Goal: Book appointment/travel/reservation

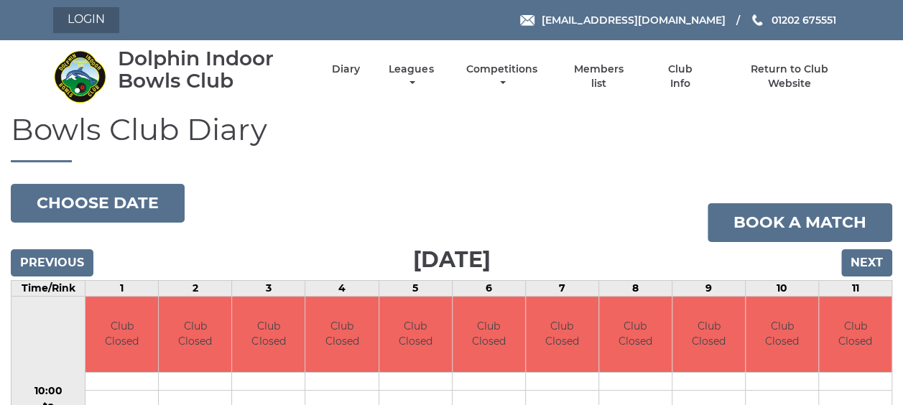
click at [76, 14] on link "Login" at bounding box center [86, 20] width 66 height 26
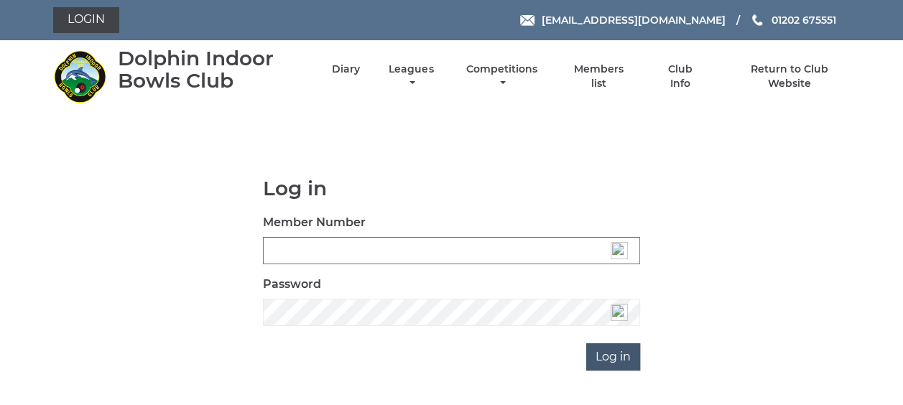
type input "3537"
drag, startPoint x: 614, startPoint y: 346, endPoint x: 621, endPoint y: 350, distance: 8.0
click at [621, 350] on input "Log in" at bounding box center [613, 356] width 54 height 27
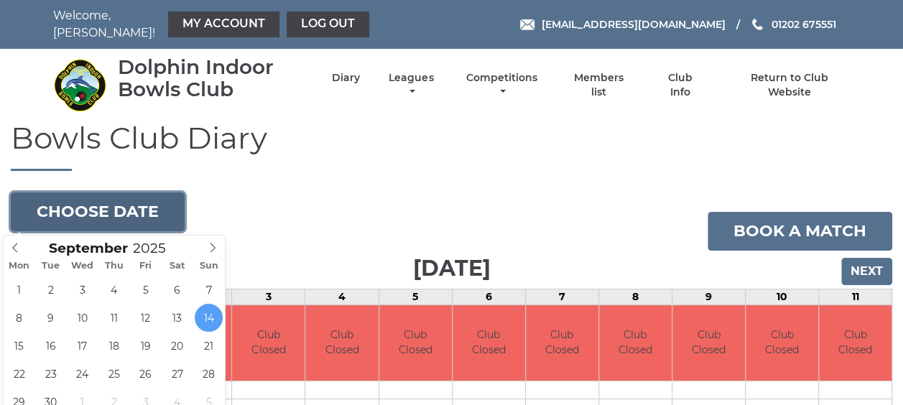
drag, startPoint x: 112, startPoint y: 208, endPoint x: 120, endPoint y: 216, distance: 10.7
click at [120, 220] on button "Choose date" at bounding box center [98, 212] width 174 height 39
type input "[DATE]"
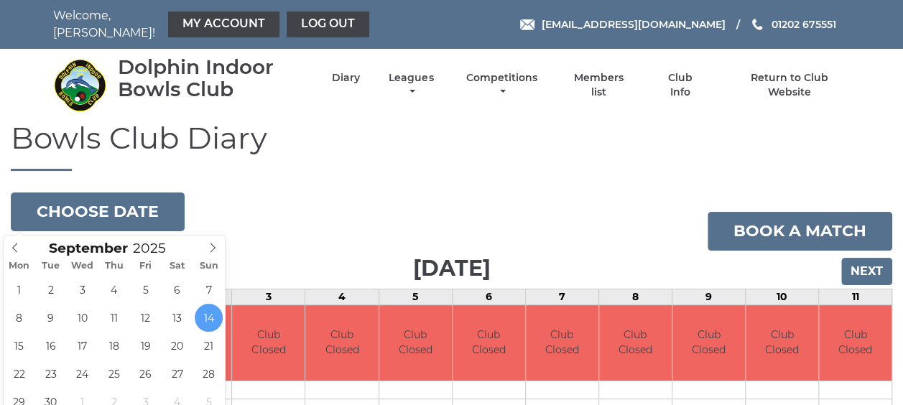
scroll to position [11, 0]
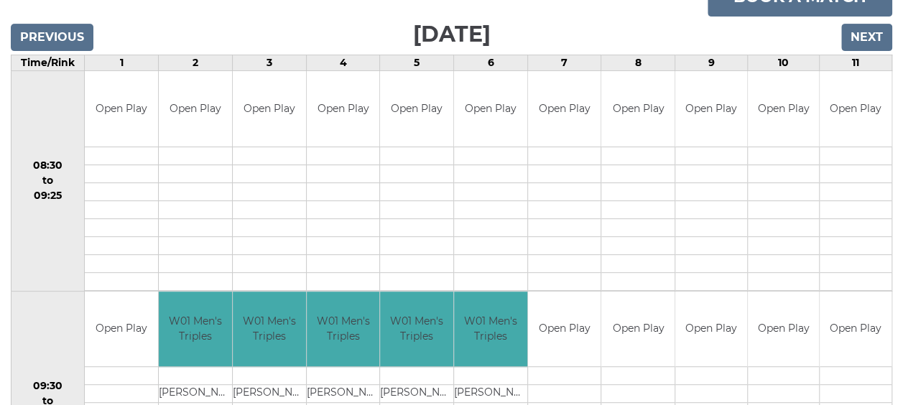
scroll to position [216, 0]
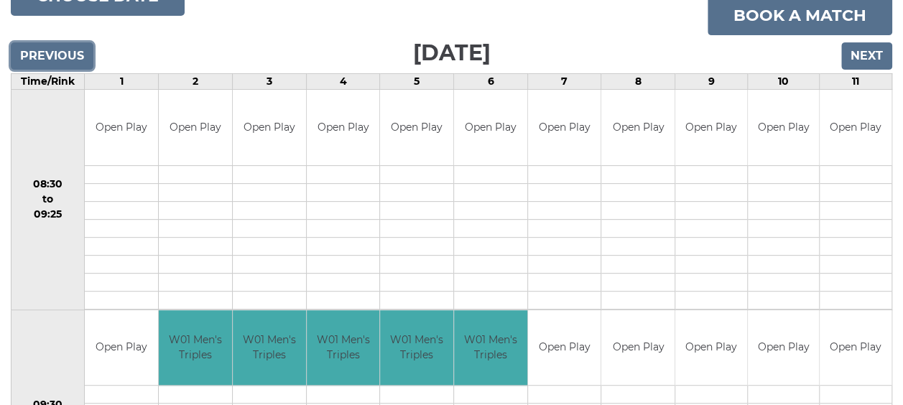
click at [63, 55] on input "Previous" at bounding box center [52, 55] width 83 height 27
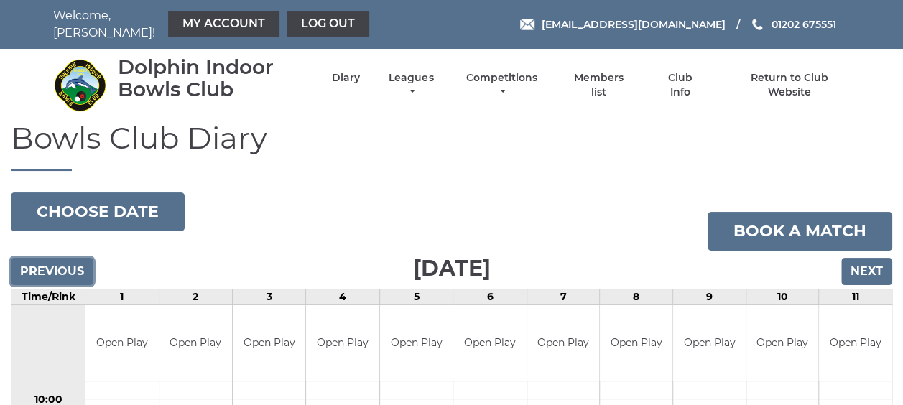
click at [46, 272] on input "Previous" at bounding box center [52, 271] width 83 height 27
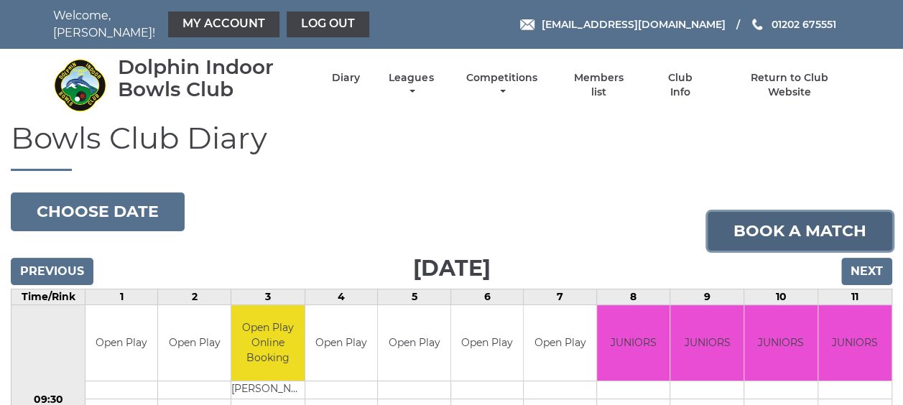
click at [784, 231] on link "Book a match" at bounding box center [800, 231] width 185 height 39
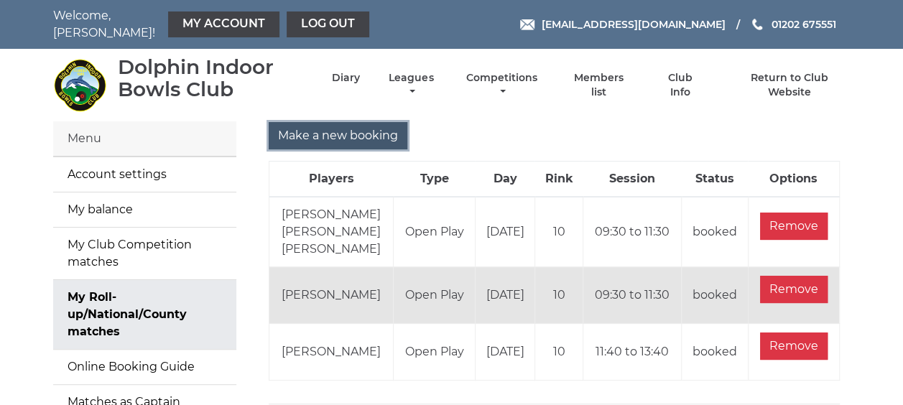
click at [335, 136] on input "Make a new booking" at bounding box center [338, 135] width 139 height 27
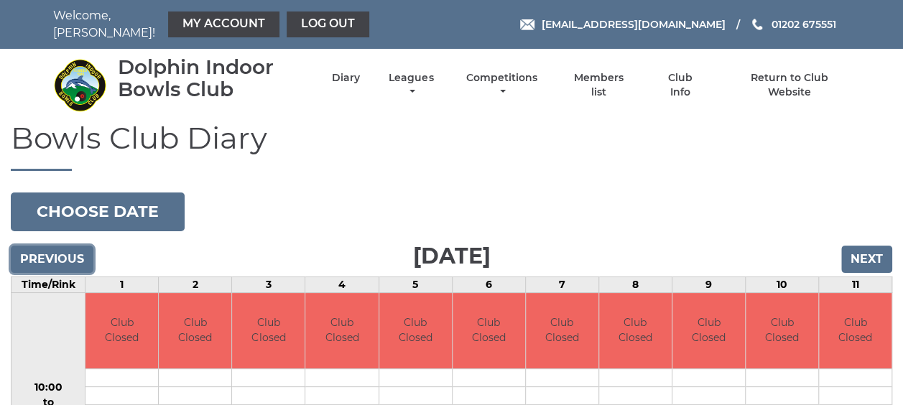
click at [57, 253] on input "Previous" at bounding box center [52, 259] width 83 height 27
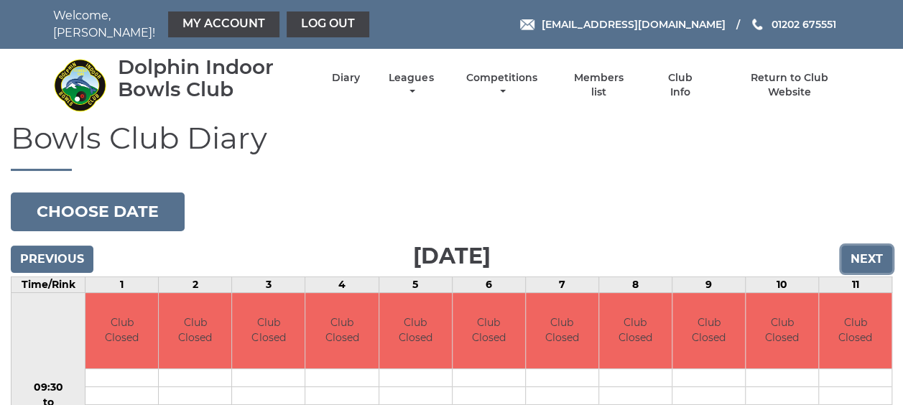
click at [856, 254] on input "Next" at bounding box center [866, 259] width 51 height 27
click at [855, 254] on input "Next" at bounding box center [866, 259] width 51 height 27
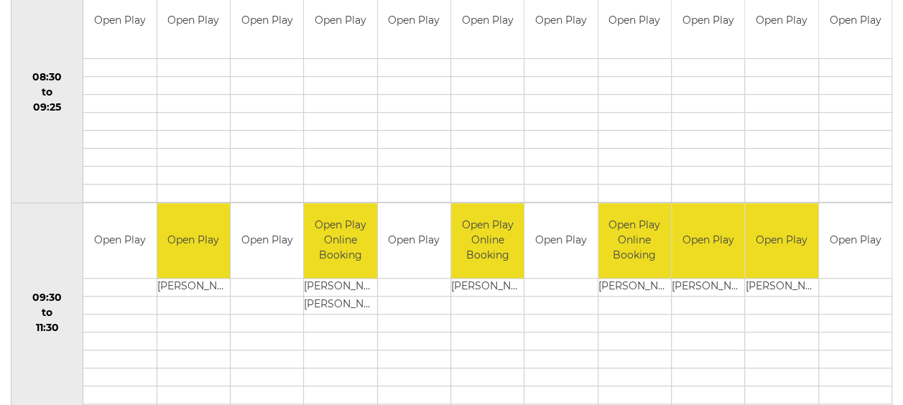
scroll to position [144, 0]
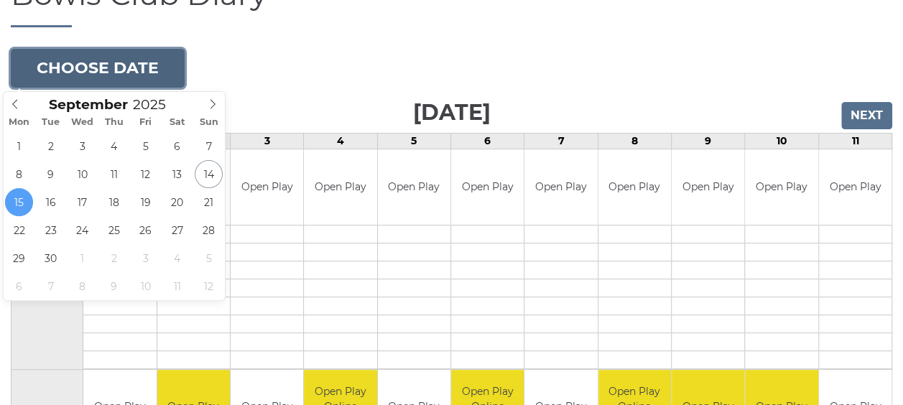
click at [76, 68] on button "Choose date" at bounding box center [98, 68] width 174 height 39
type input "2025-09-29"
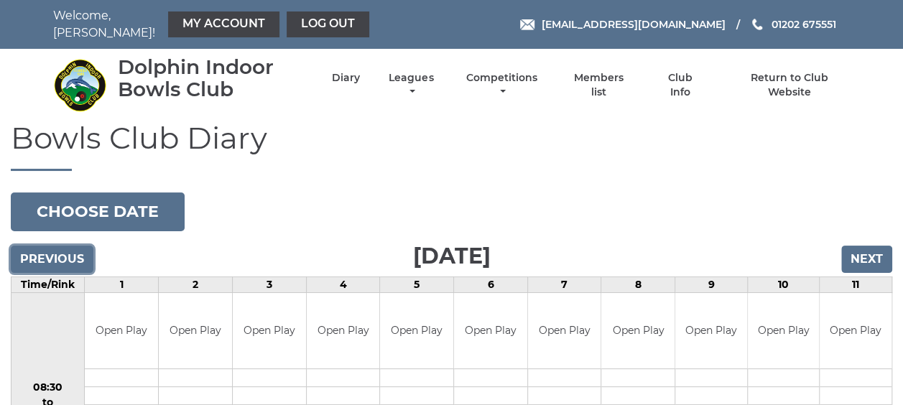
click at [40, 257] on input "Previous" at bounding box center [52, 259] width 83 height 27
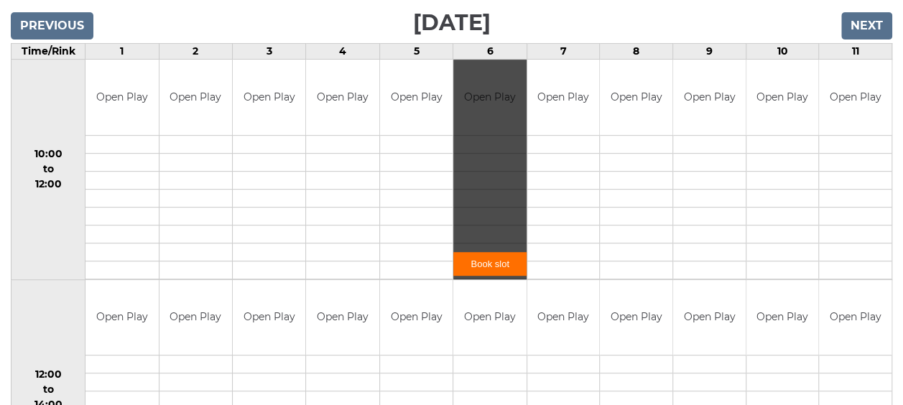
scroll to position [72, 0]
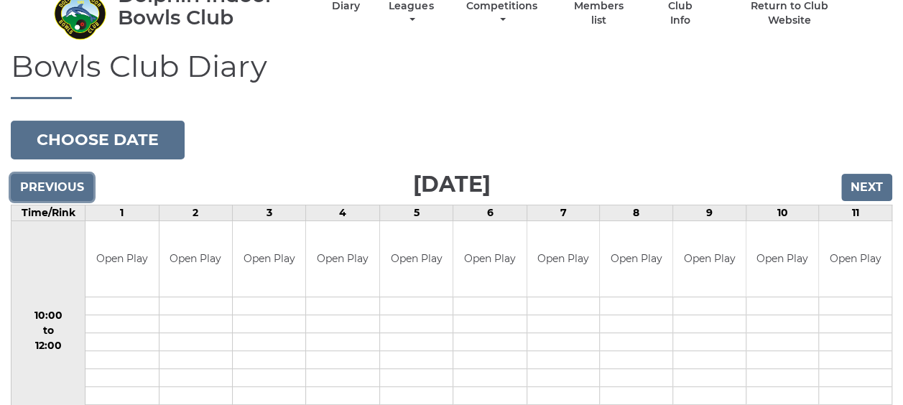
click at [41, 185] on input "Previous" at bounding box center [52, 187] width 83 height 27
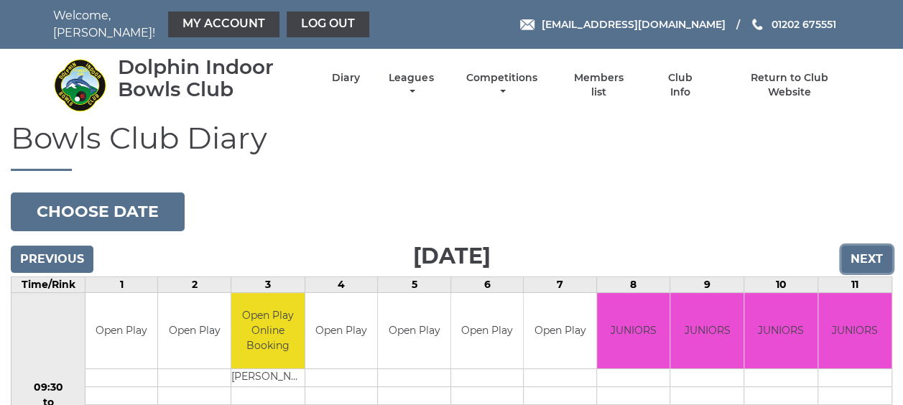
click at [865, 251] on input "Next" at bounding box center [866, 259] width 51 height 27
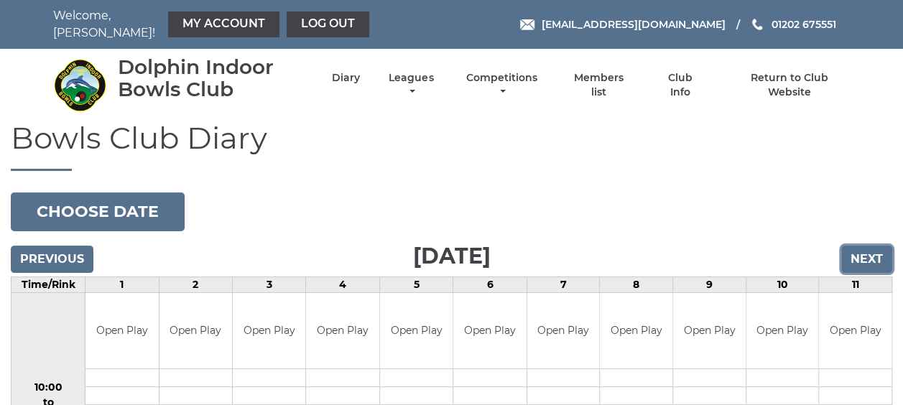
click at [865, 251] on input "Next" at bounding box center [866, 259] width 51 height 27
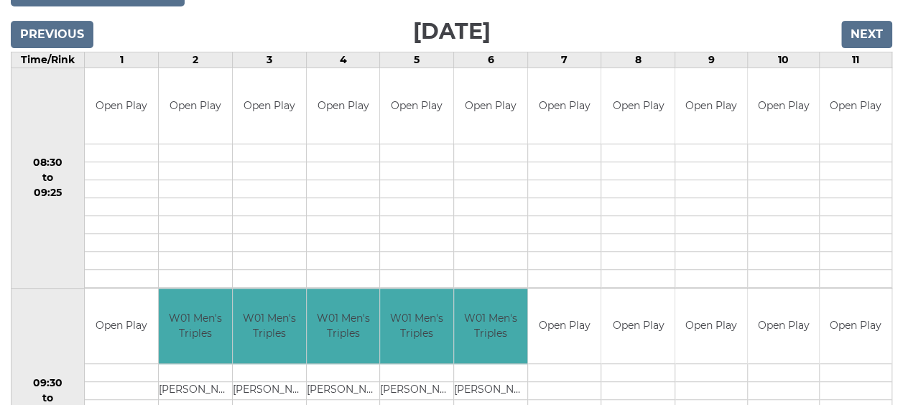
scroll to position [216, 0]
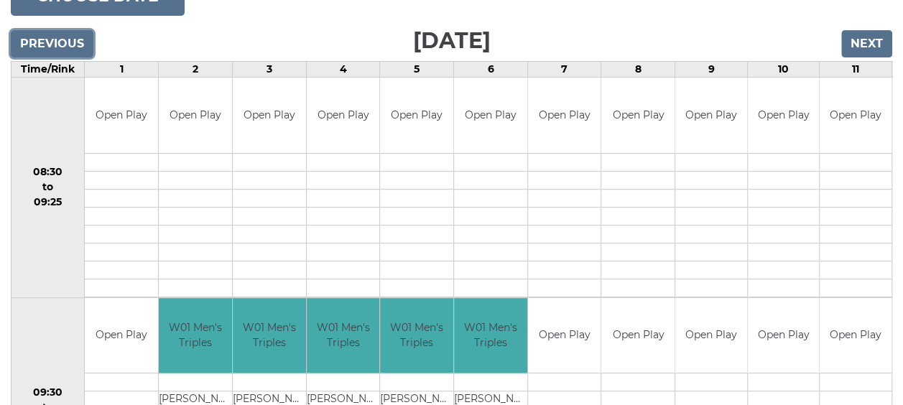
click at [68, 42] on input "Previous" at bounding box center [52, 43] width 83 height 27
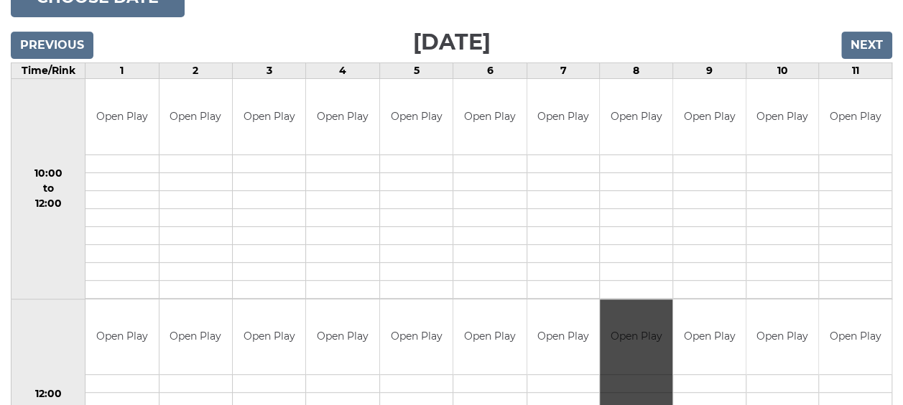
scroll to position [216, 0]
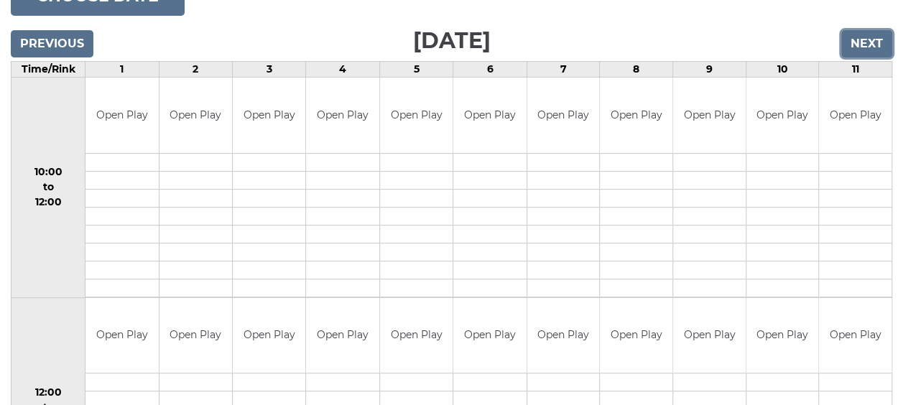
click at [856, 42] on input "Next" at bounding box center [866, 43] width 51 height 27
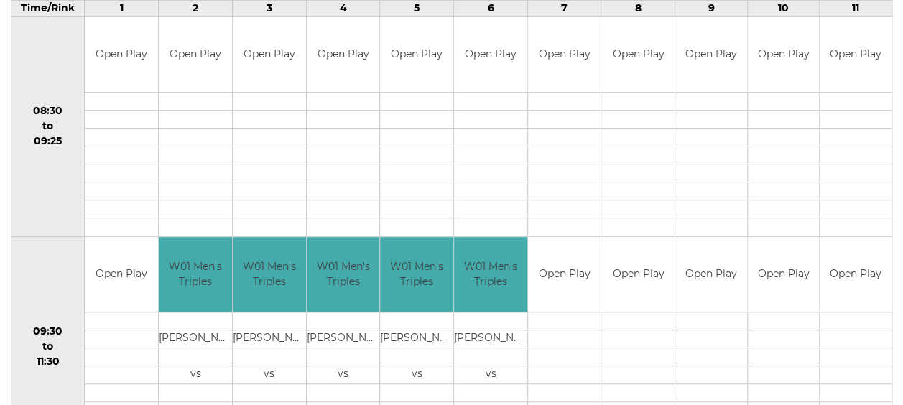
scroll to position [144, 0]
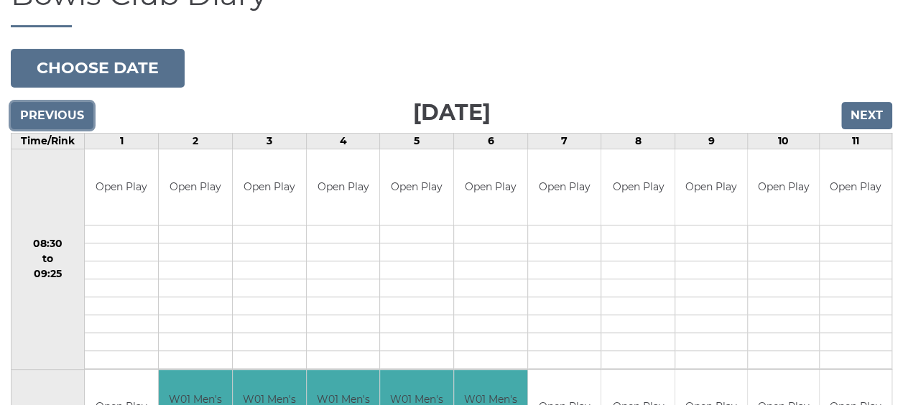
click at [57, 115] on input "Previous" at bounding box center [52, 115] width 83 height 27
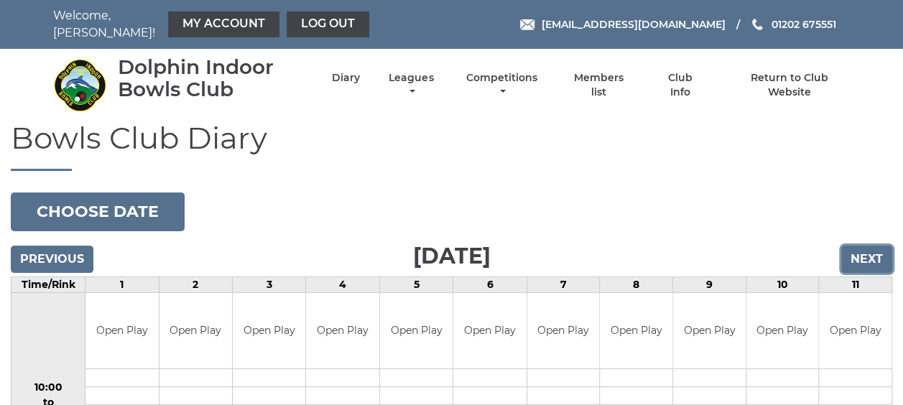
click at [869, 261] on input "Next" at bounding box center [866, 259] width 51 height 27
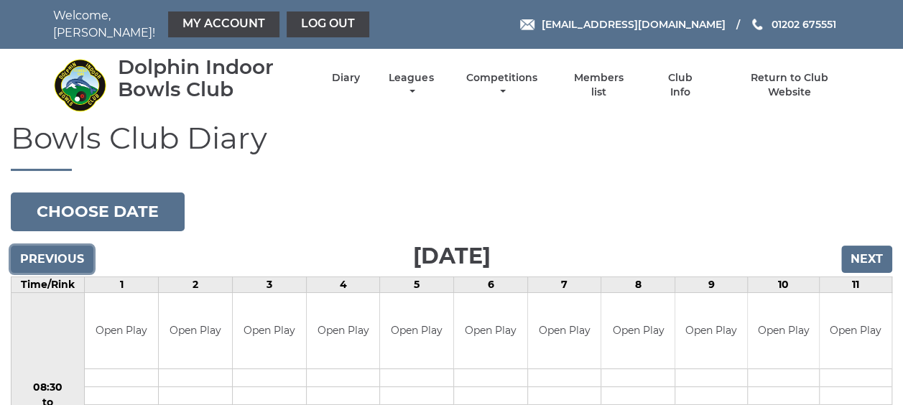
click at [50, 254] on input "Previous" at bounding box center [52, 259] width 83 height 27
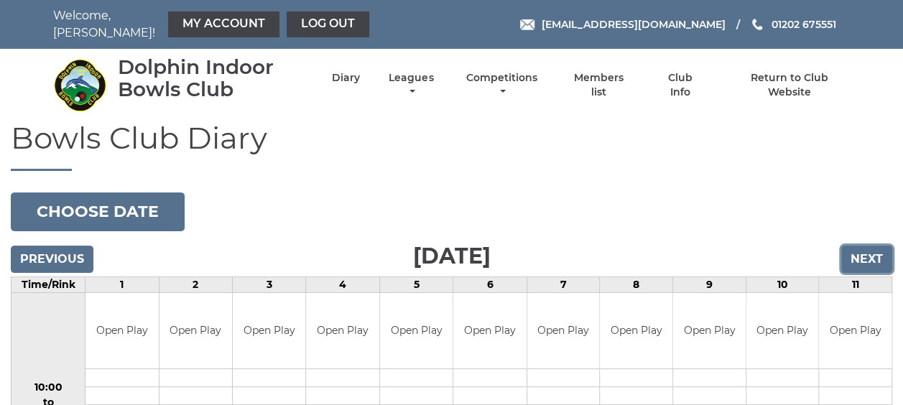
click at [859, 256] on input "Next" at bounding box center [866, 259] width 51 height 27
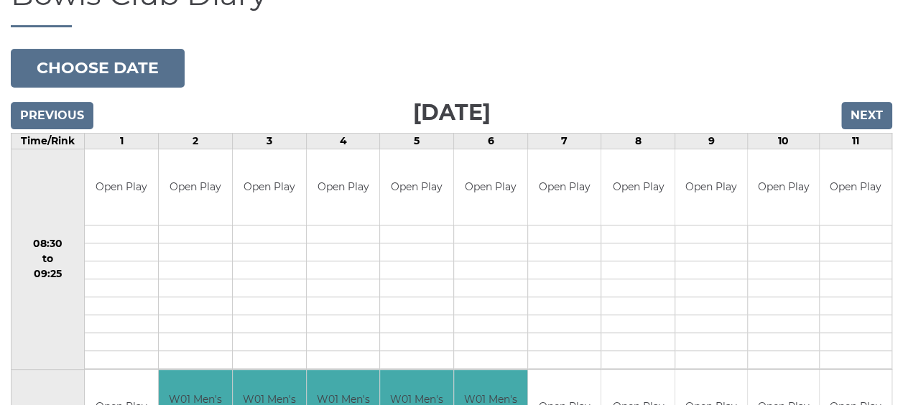
scroll to position [72, 0]
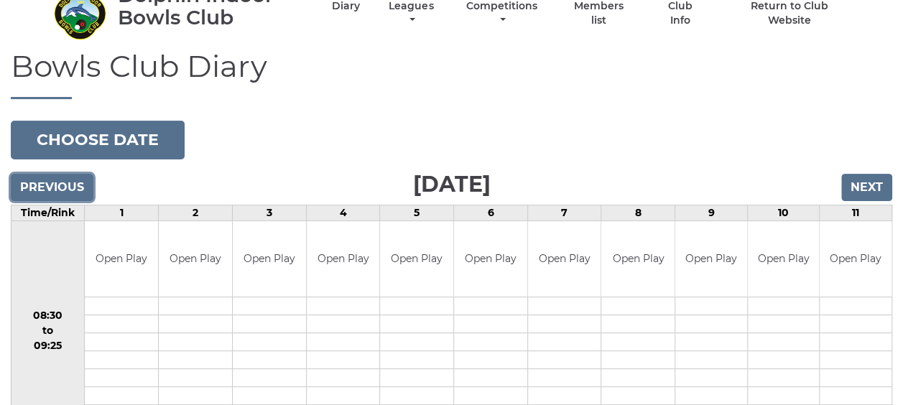
drag, startPoint x: 36, startPoint y: 184, endPoint x: 46, endPoint y: 182, distance: 10.2
click at [46, 182] on input "Previous" at bounding box center [52, 187] width 83 height 27
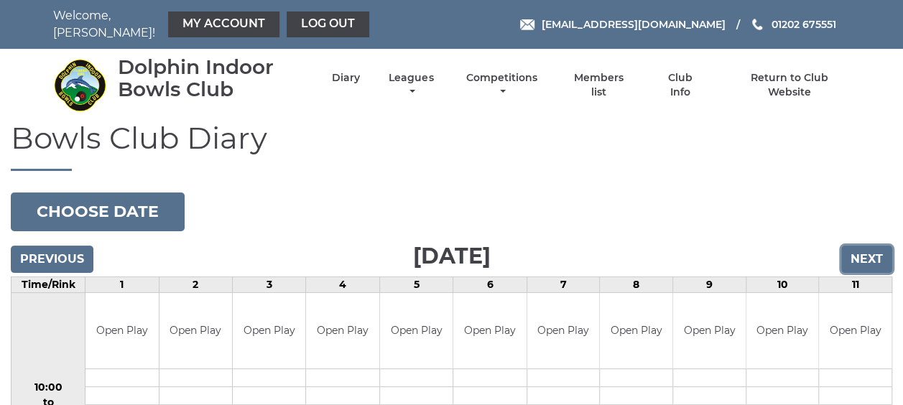
click at [862, 264] on input "Next" at bounding box center [866, 259] width 51 height 27
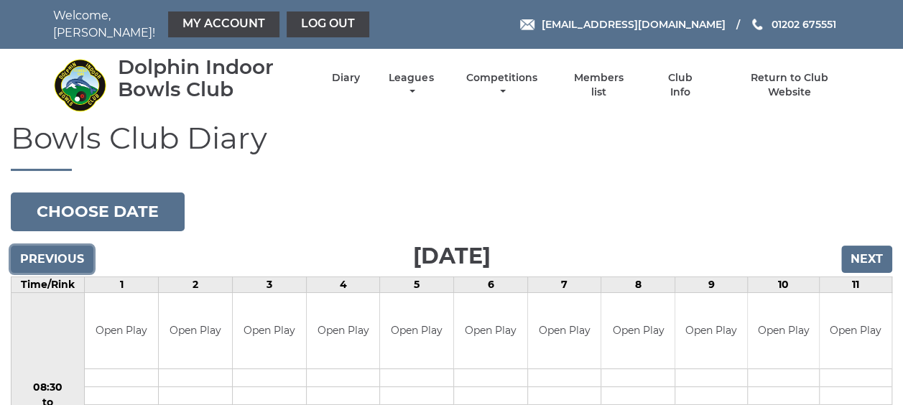
click at [42, 254] on input "Previous" at bounding box center [52, 259] width 83 height 27
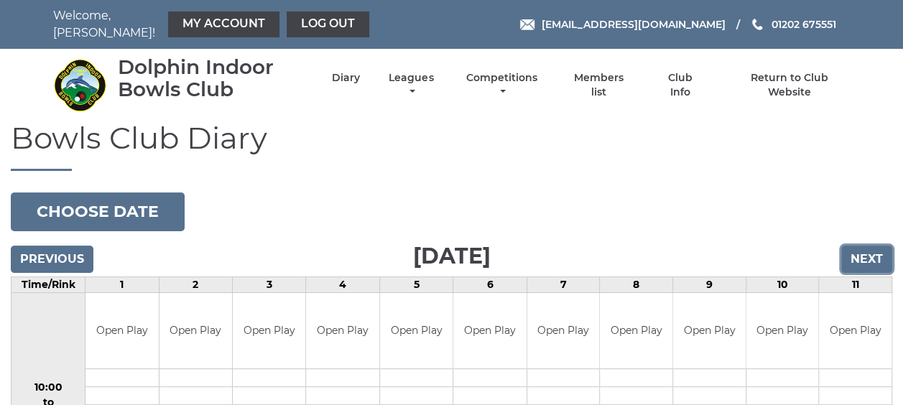
click at [863, 257] on input "Next" at bounding box center [866, 259] width 51 height 27
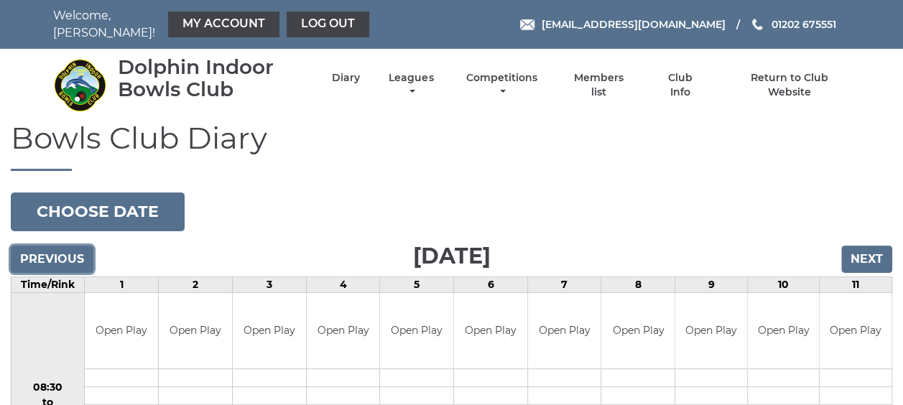
click at [49, 259] on input "Previous" at bounding box center [52, 259] width 83 height 27
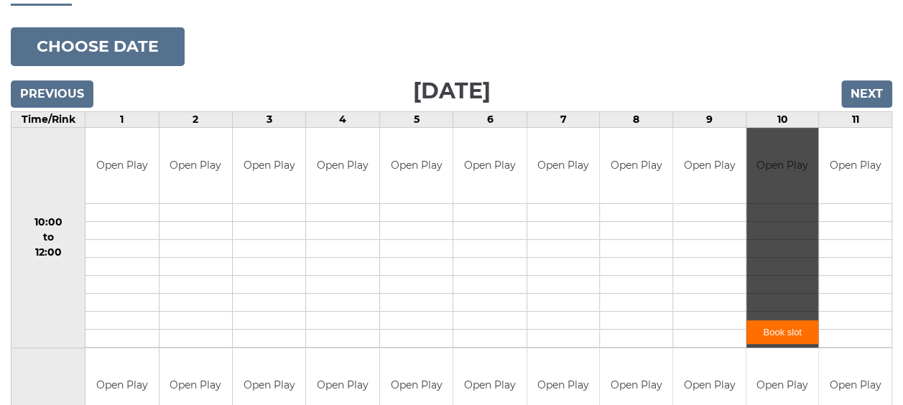
scroll to position [144, 0]
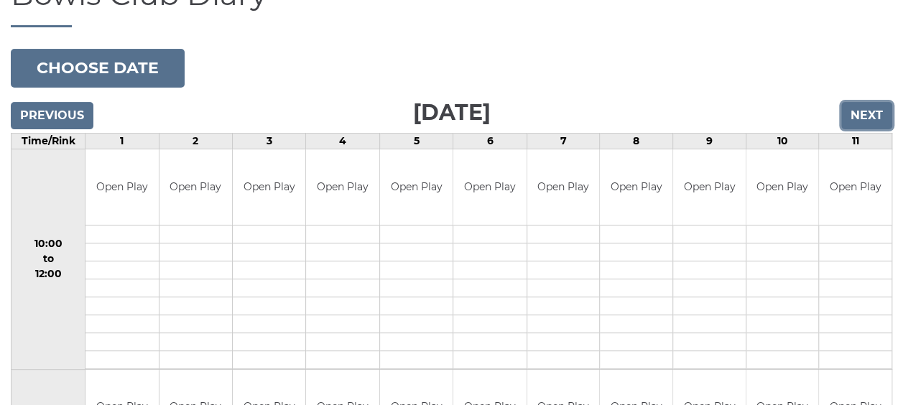
click at [877, 119] on input "Next" at bounding box center [866, 115] width 51 height 27
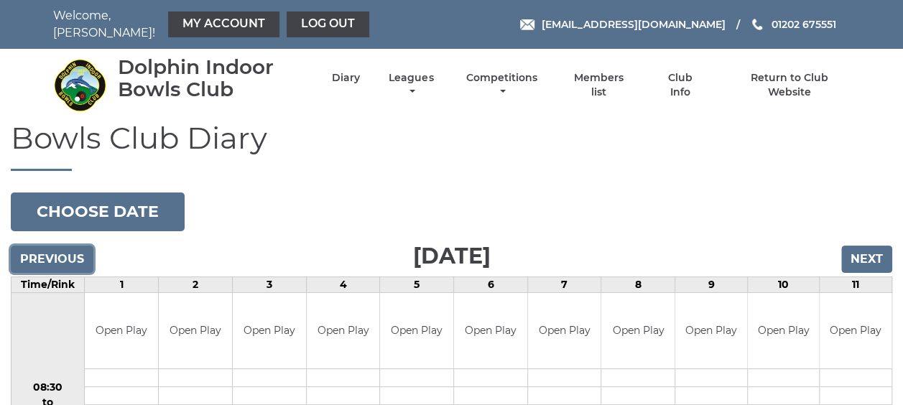
click at [50, 253] on input "Previous" at bounding box center [52, 259] width 83 height 27
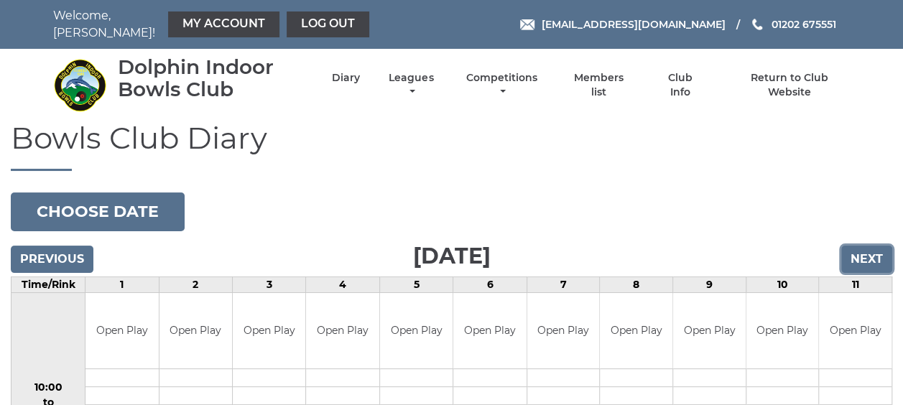
click at [865, 254] on input "Next" at bounding box center [866, 259] width 51 height 27
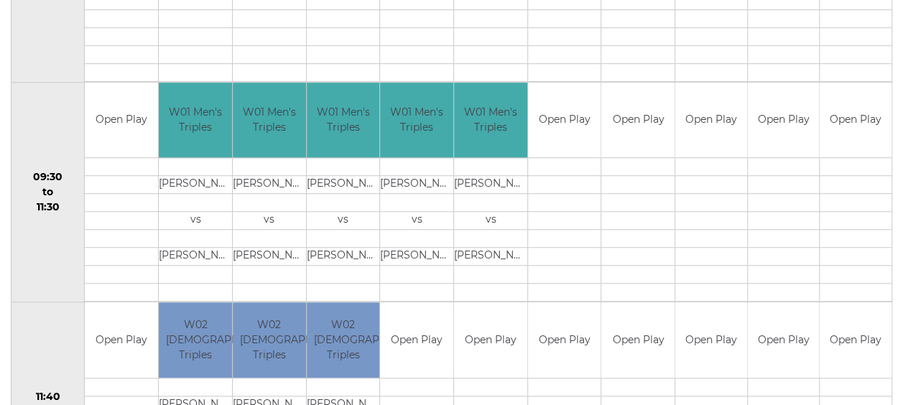
scroll to position [216, 0]
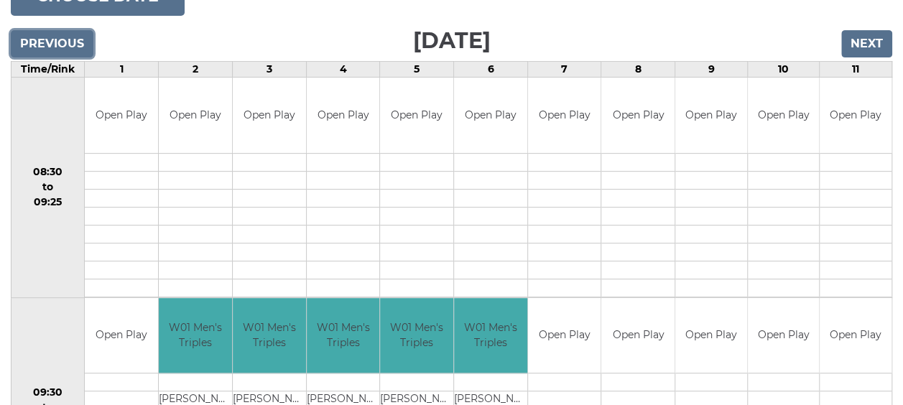
click at [46, 48] on input "Previous" at bounding box center [52, 43] width 83 height 27
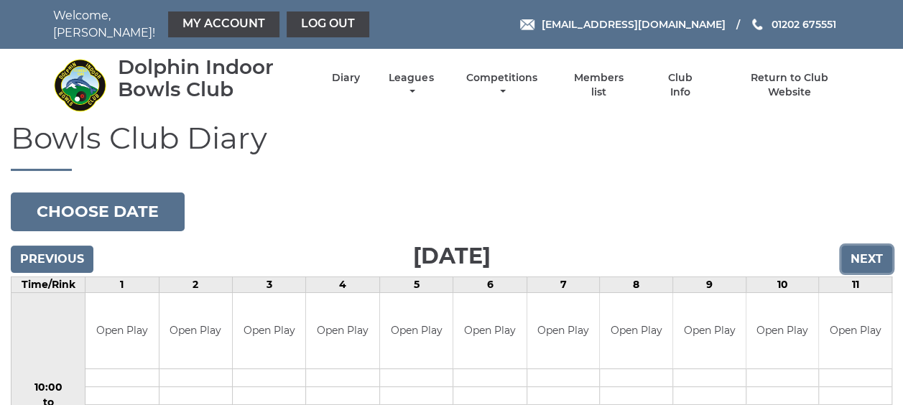
click at [864, 258] on input "Next" at bounding box center [866, 259] width 51 height 27
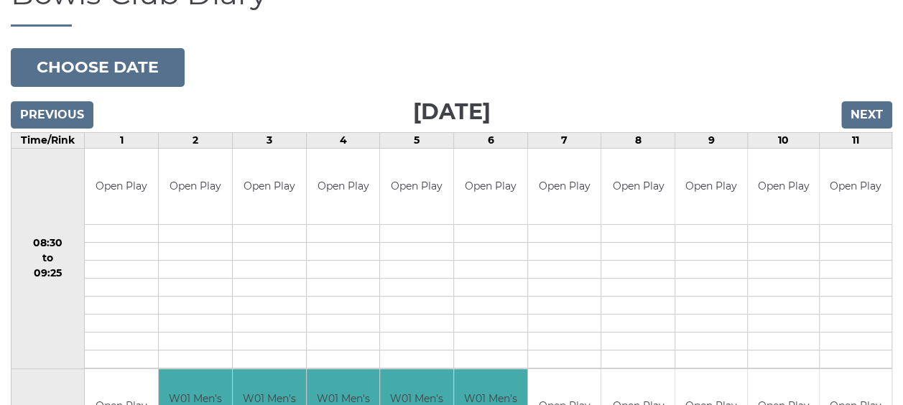
scroll to position [144, 0]
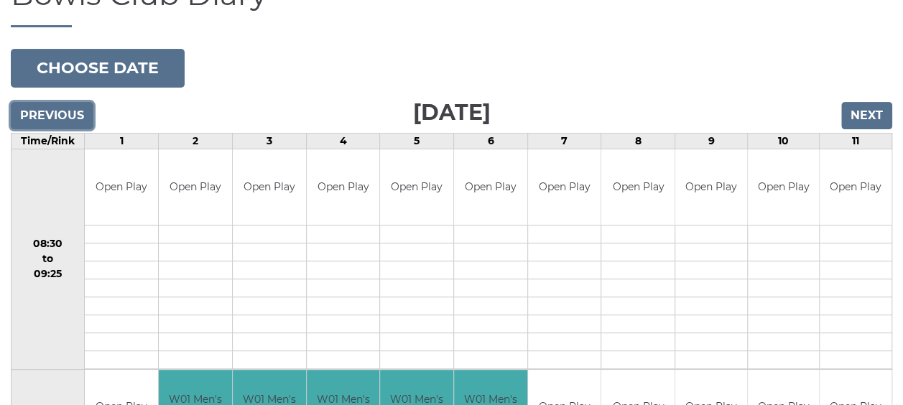
click at [53, 112] on input "Previous" at bounding box center [52, 115] width 83 height 27
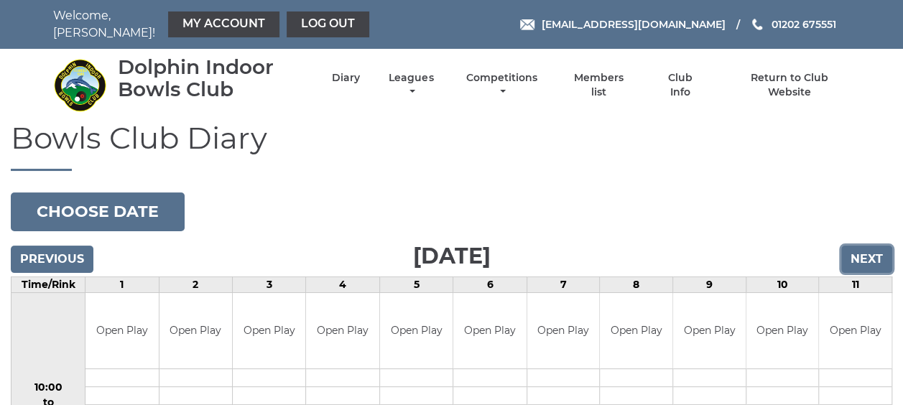
click at [869, 259] on input "Next" at bounding box center [866, 259] width 51 height 27
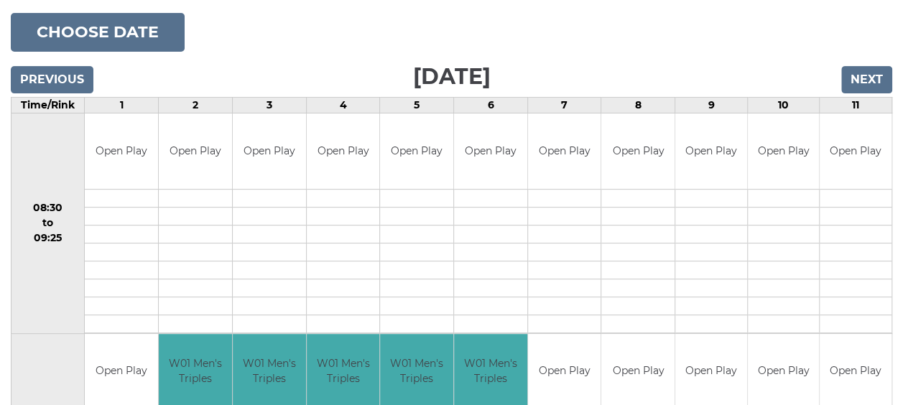
scroll to position [72, 0]
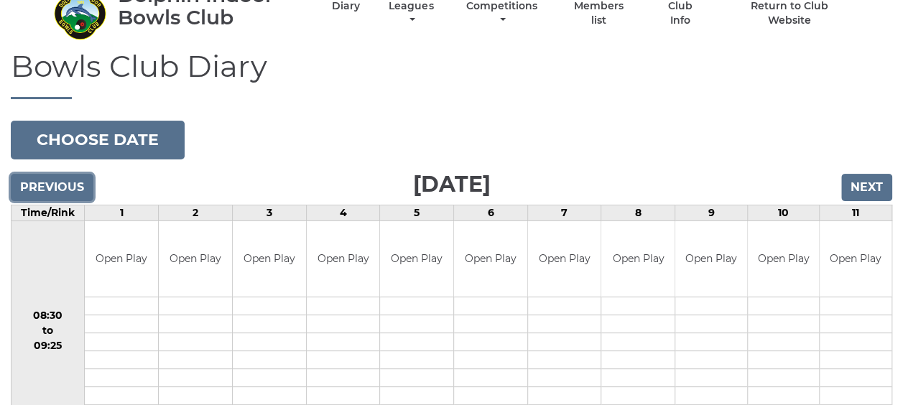
click at [54, 179] on input "Previous" at bounding box center [52, 187] width 83 height 27
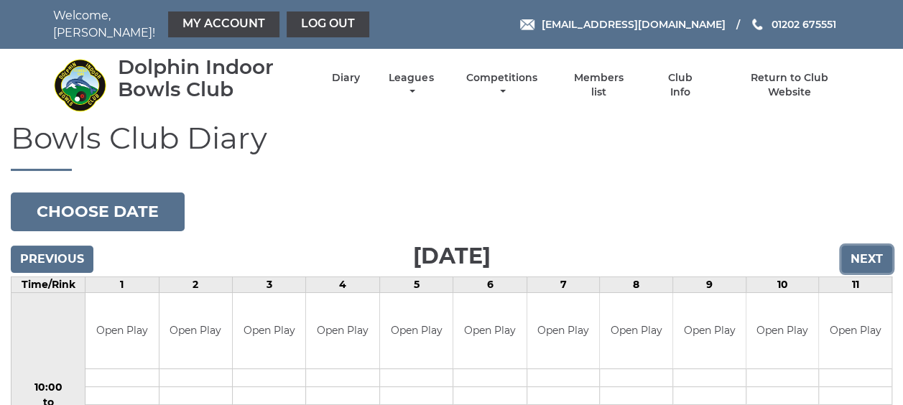
click at [858, 257] on input "Next" at bounding box center [866, 259] width 51 height 27
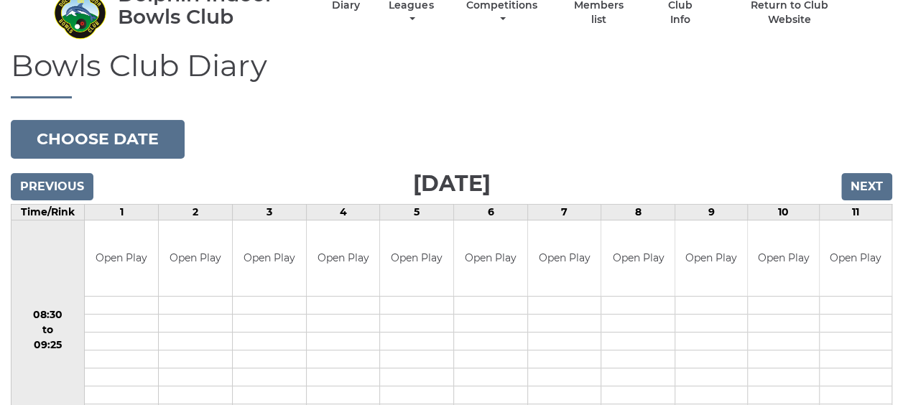
scroll to position [144, 0]
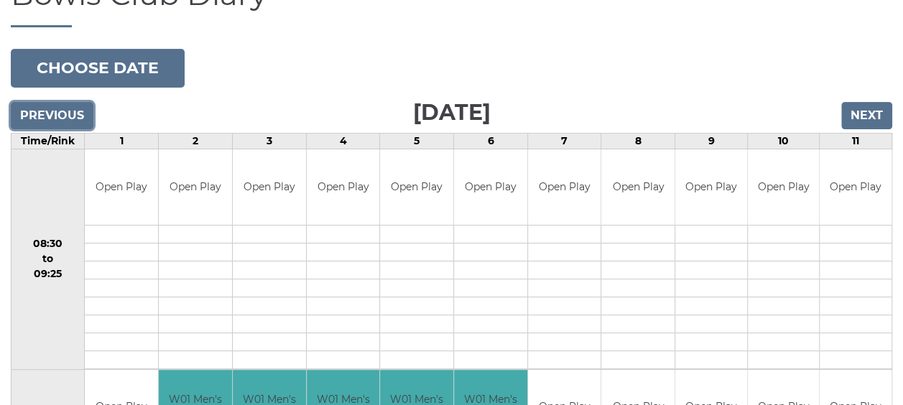
click at [37, 113] on input "Previous" at bounding box center [52, 115] width 83 height 27
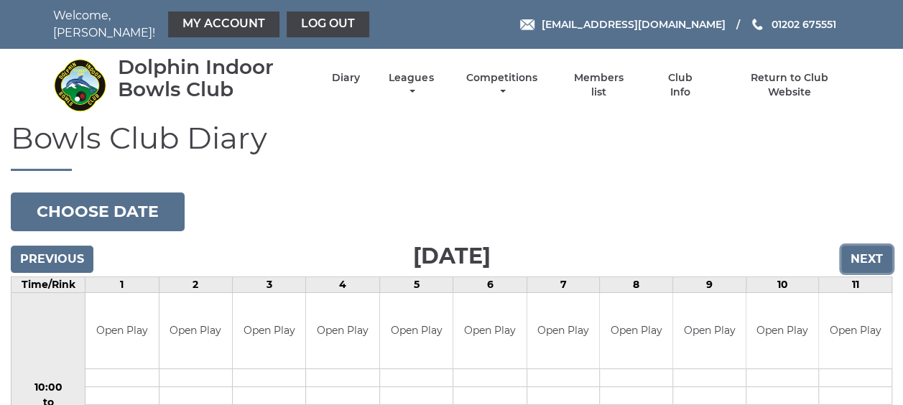
click at [863, 255] on input "Next" at bounding box center [866, 259] width 51 height 27
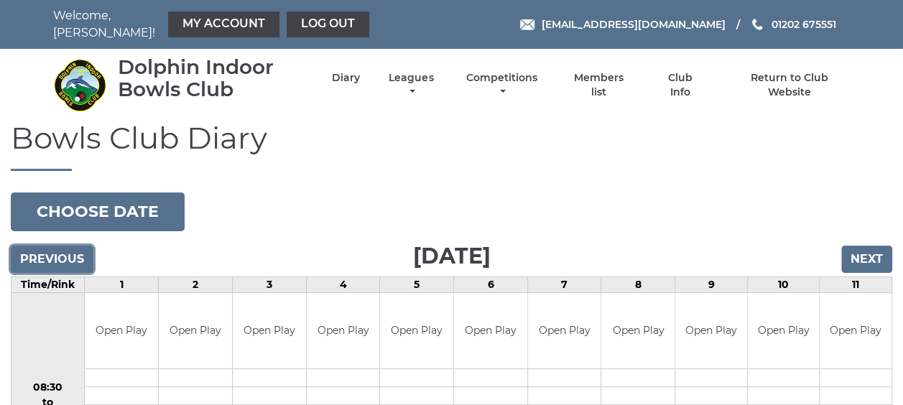
click at [27, 254] on input "Previous" at bounding box center [52, 259] width 83 height 27
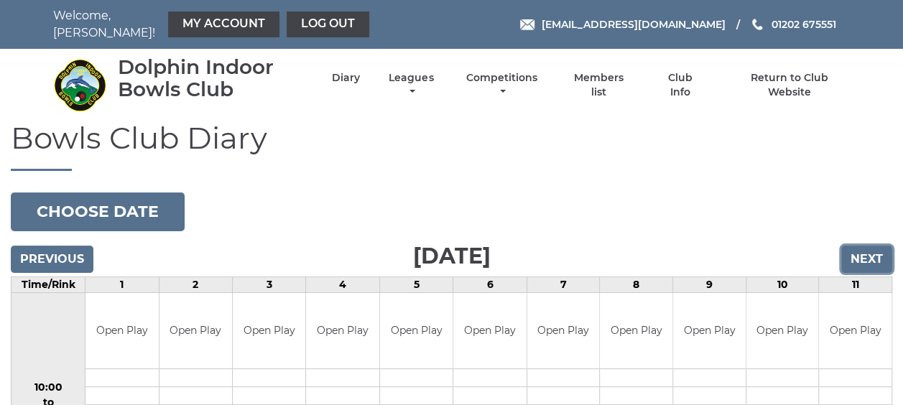
click at [862, 260] on input "Next" at bounding box center [866, 259] width 51 height 27
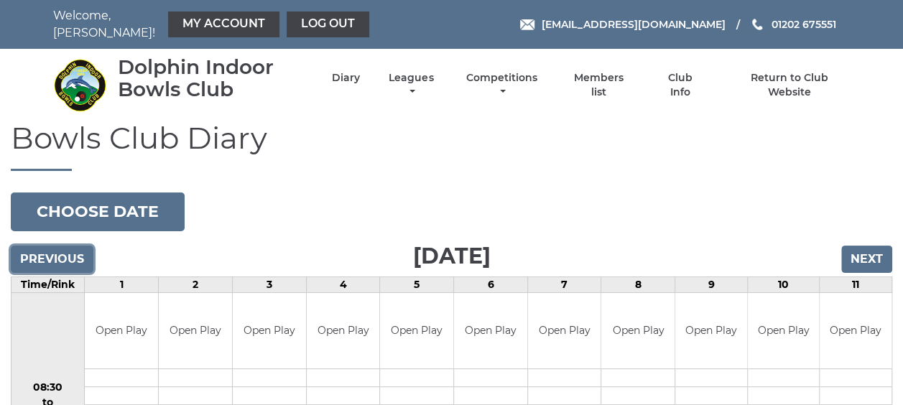
click at [59, 256] on input "Previous" at bounding box center [52, 259] width 83 height 27
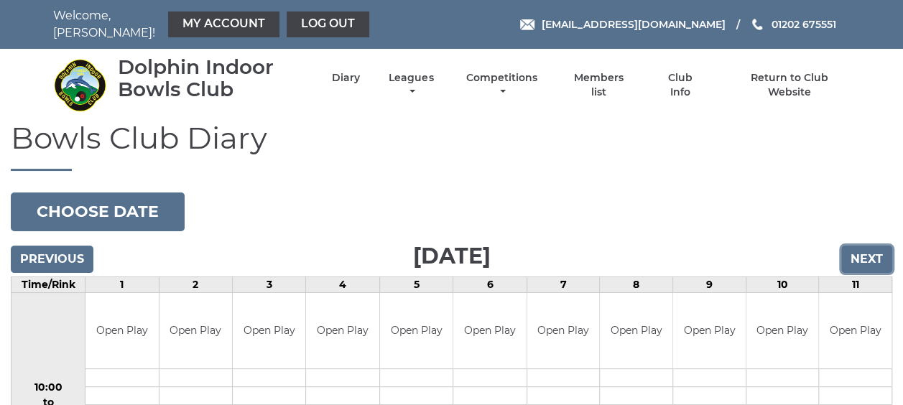
click at [856, 261] on input "Next" at bounding box center [866, 259] width 51 height 27
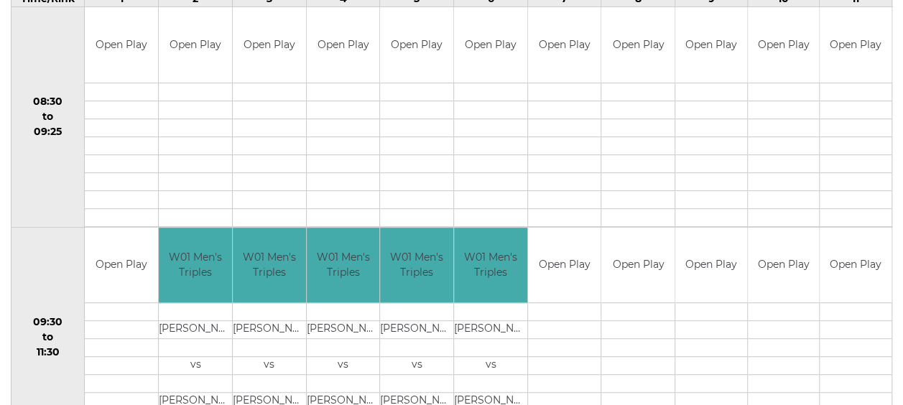
scroll to position [144, 0]
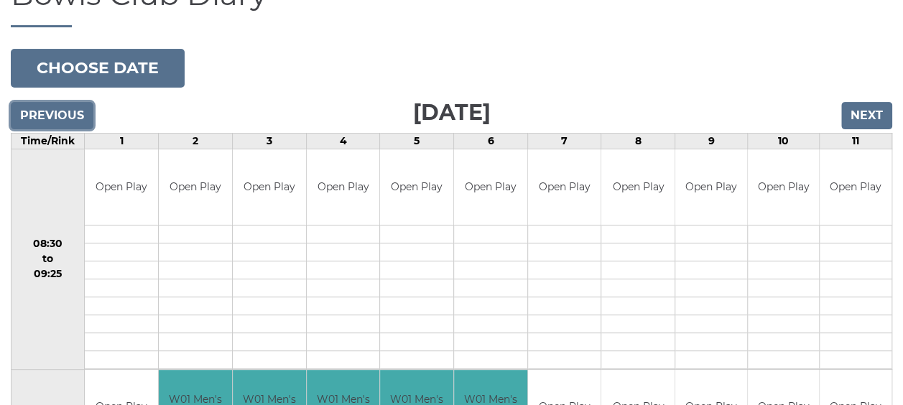
click at [55, 112] on input "Previous" at bounding box center [52, 115] width 83 height 27
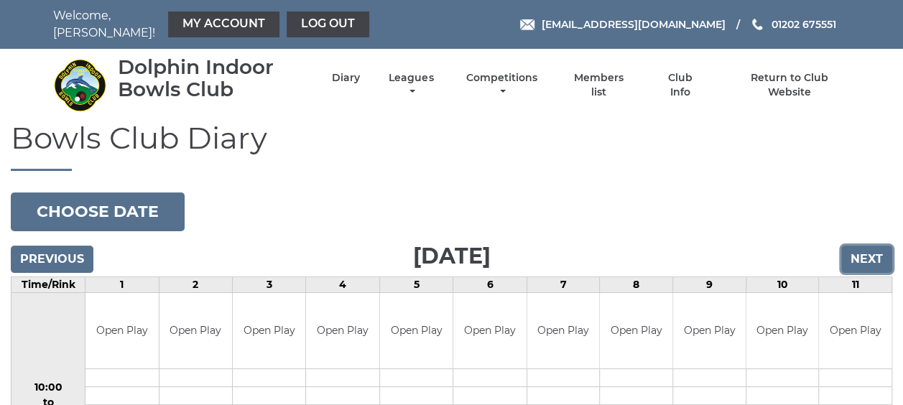
click at [851, 257] on input "Next" at bounding box center [866, 259] width 51 height 27
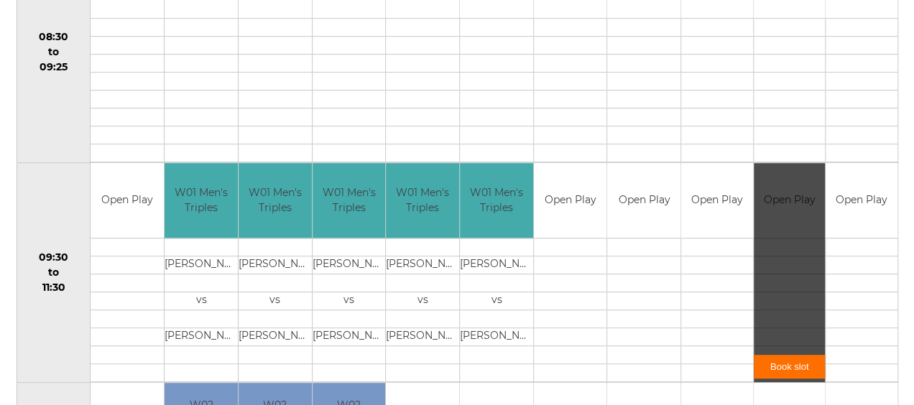
scroll to position [359, 0]
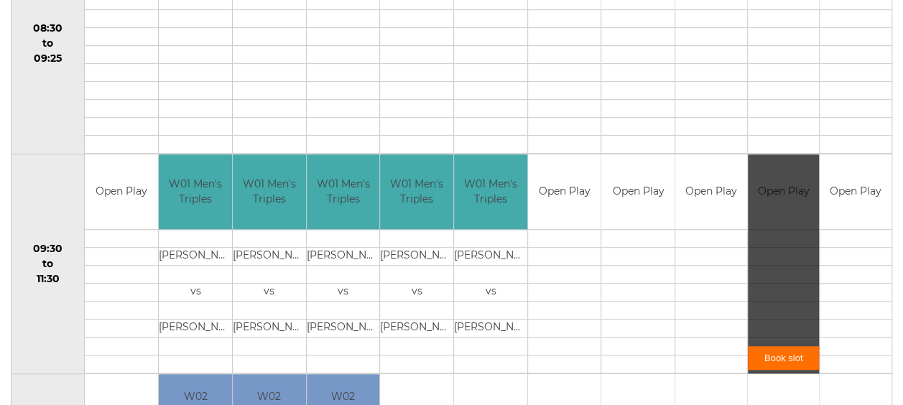
click at [766, 353] on link "Book slot" at bounding box center [784, 358] width 72 height 24
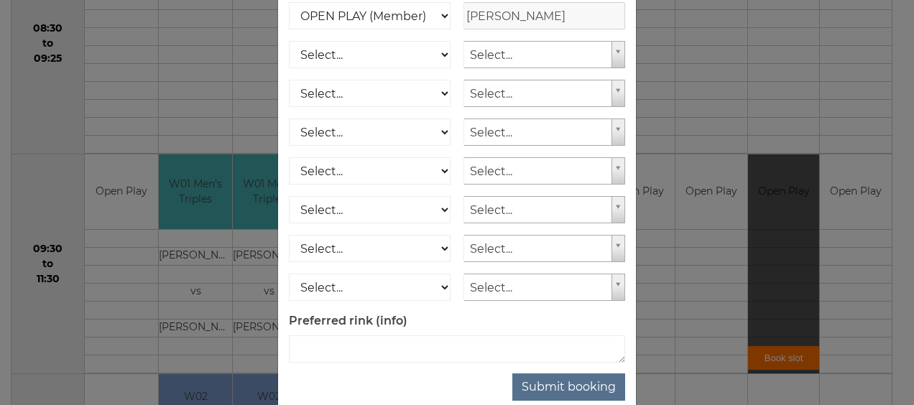
scroll to position [260, 0]
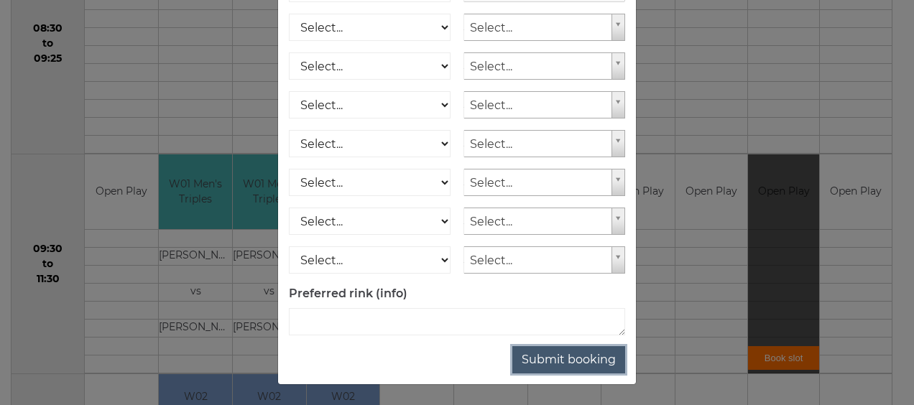
click at [548, 351] on button "Submit booking" at bounding box center [568, 359] width 113 height 27
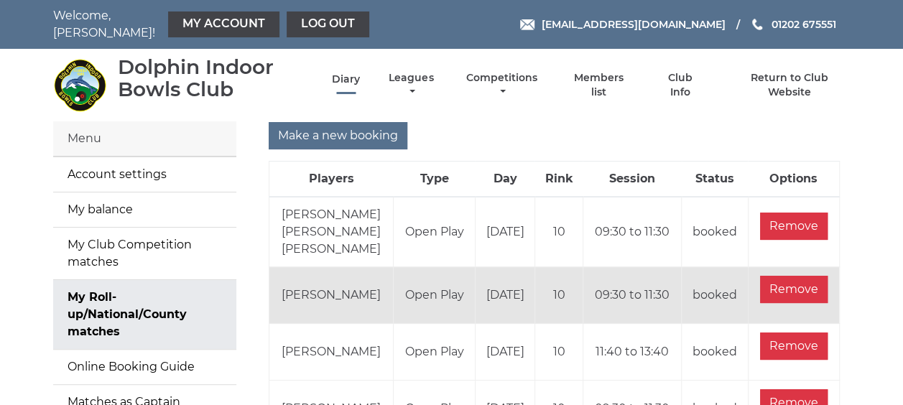
click at [345, 81] on link "Diary" at bounding box center [346, 80] width 28 height 14
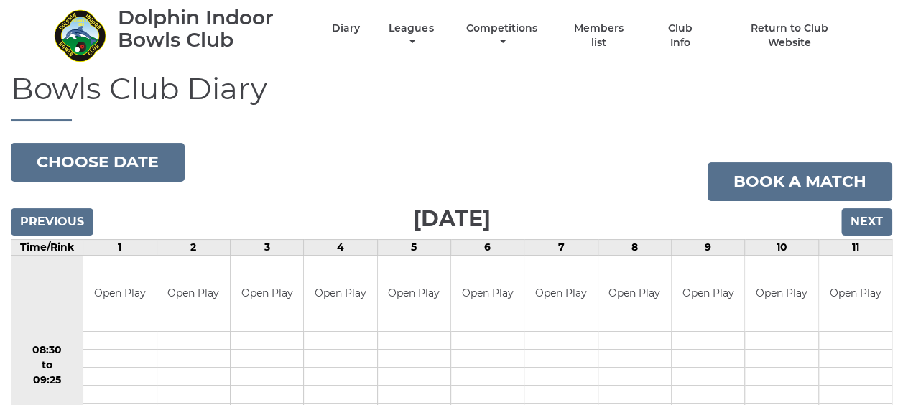
scroll to position [144, 0]
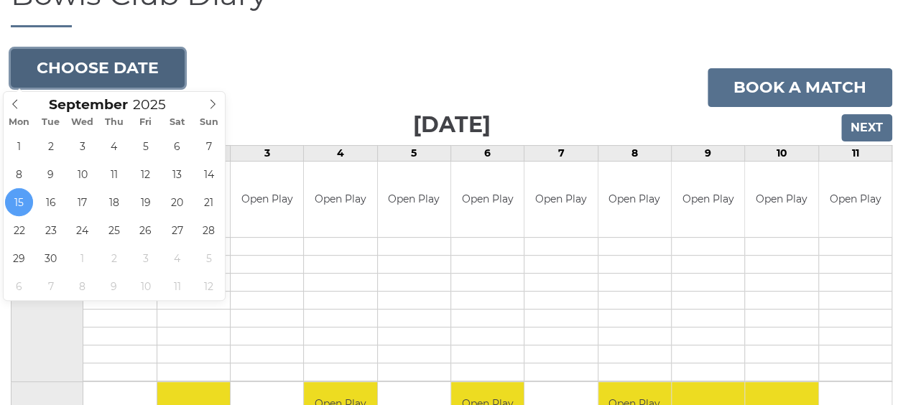
click at [124, 60] on button "Choose date" at bounding box center [98, 68] width 174 height 39
type input "[DATE]"
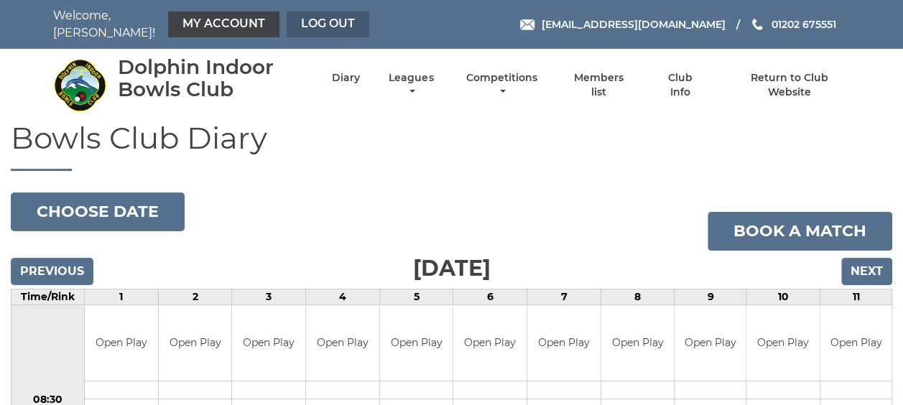
click at [318, 19] on link "Log out" at bounding box center [328, 24] width 83 height 26
